Goal: Task Accomplishment & Management: Use online tool/utility

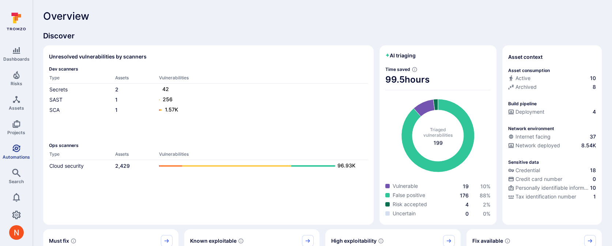
click at [13, 150] on icon "Automations" at bounding box center [16, 148] width 9 height 9
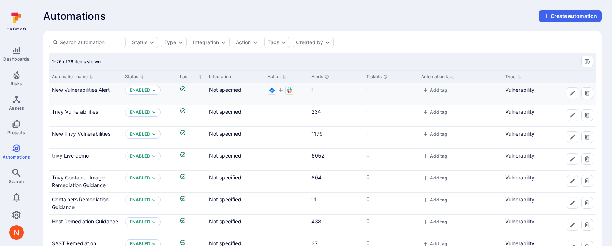
click at [86, 91] on link "New Vulnerabilities Alert" at bounding box center [81, 90] width 58 height 6
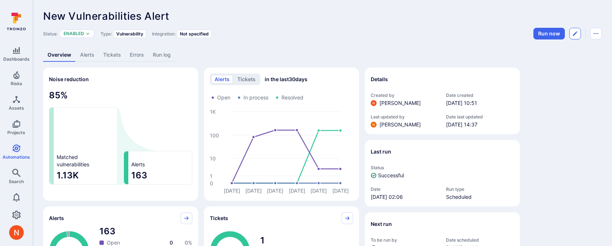
click at [572, 38] on button "Edit automation" at bounding box center [575, 34] width 12 height 12
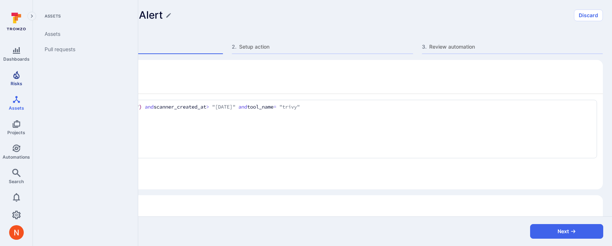
click at [16, 79] on link "Risks" at bounding box center [16, 79] width 33 height 22
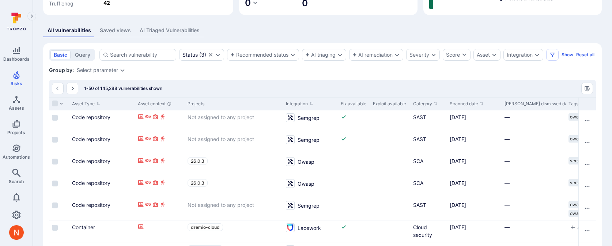
scroll to position [0, 608]
click at [461, 107] on button "Scanned date" at bounding box center [466, 104] width 34 height 6
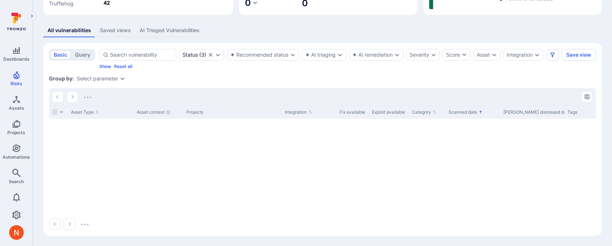
click at [462, 115] on button "Scanned date" at bounding box center [466, 112] width 34 height 6
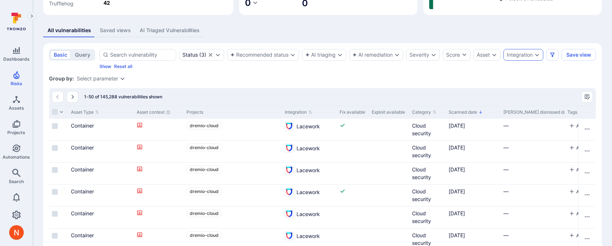
click at [531, 54] on div "Integration" at bounding box center [520, 55] width 26 height 6
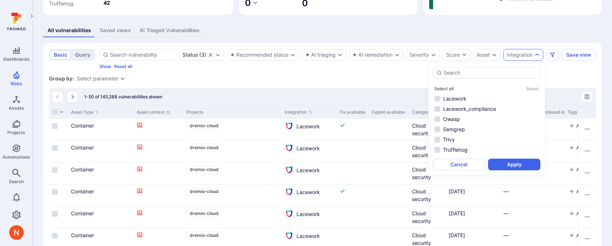
drag, startPoint x: 469, startPoint y: 98, endPoint x: 484, endPoint y: 84, distance: 20.4
click at [484, 84] on div "Select all Reset Lacework Lacework_compliance Owasp Semgrep Trivy Trufflehog" at bounding box center [486, 118] width 107 height 71
click at [455, 135] on li "Trivy" at bounding box center [486, 139] width 107 height 9
click at [516, 162] on button "Apply" at bounding box center [514, 165] width 52 height 12
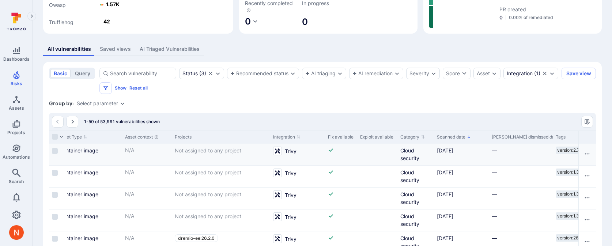
scroll to position [0, 620]
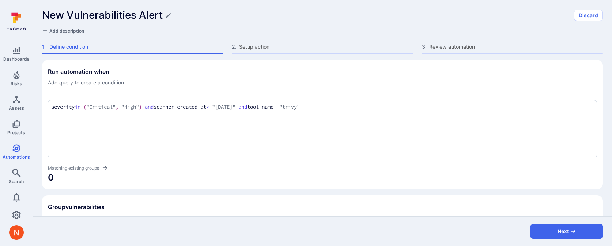
scroll to position [167, 0]
click at [231, 108] on textarea "severity in ("Critical", "High") and scanner_created_at > "2025-09-11" and tool…" at bounding box center [322, 107] width 543 height 8
click at [231, 108] on textarea "severity in ("Critical", "High") and scanner_created_at > "[DATE]" and tool_nam…" at bounding box center [322, 107] width 543 height 8
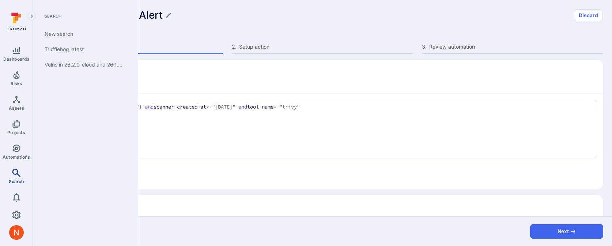
click at [15, 179] on span "Search" at bounding box center [16, 181] width 15 height 5
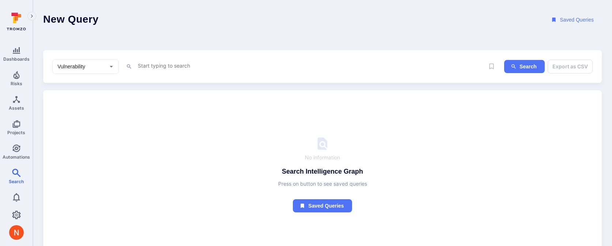
click at [144, 63] on textarea "Intelligence Graph search area" at bounding box center [310, 65] width 347 height 9
paste textarea "severity in ("Critical", "High") and scanner_created_at > "[DATE]" and tool_nam…"
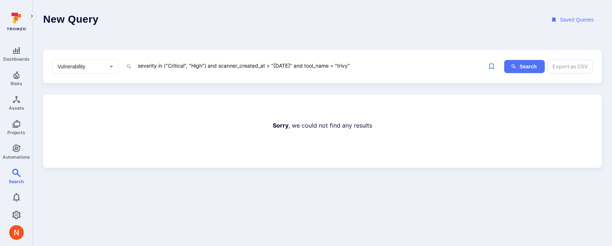
drag, startPoint x: 219, startPoint y: 67, endPoint x: 305, endPoint y: 65, distance: 85.2
click at [305, 65] on textarea "severity in ("Critical", "High") and scanner_created_at > "[DATE]" and tool_nam…" at bounding box center [310, 65] width 347 height 9
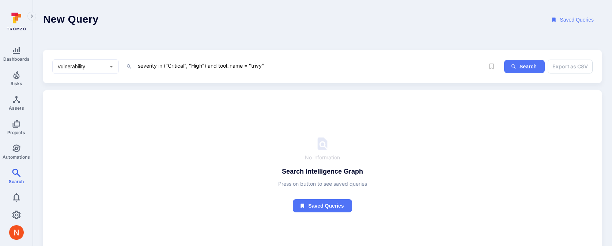
type textarea "severity in ("Critical", "High") and tool_name = "trivy""
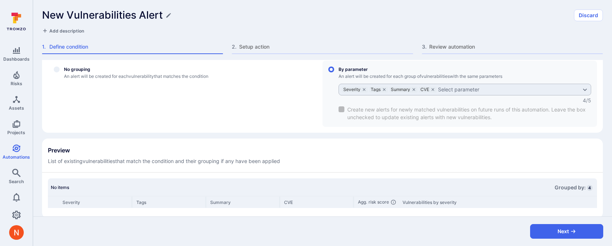
scroll to position [167, 0]
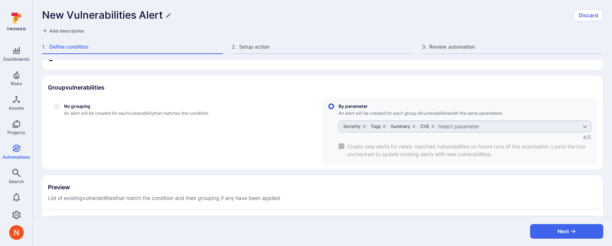
scroll to position [124, 0]
